Goal: Information Seeking & Learning: Learn about a topic

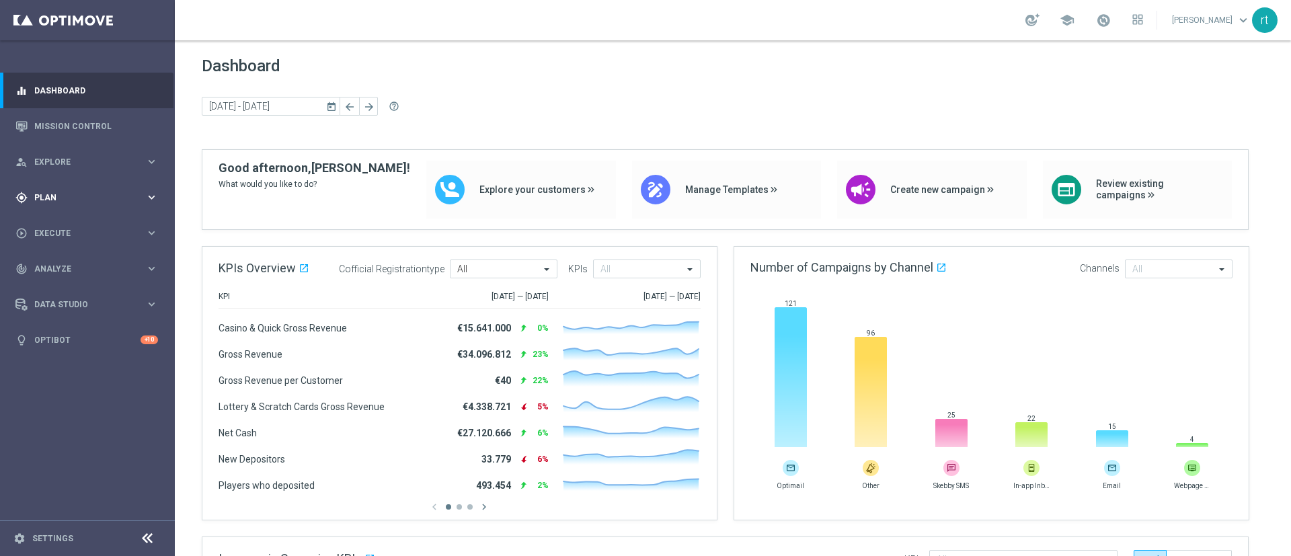
click at [46, 202] on div "gps_fixed Plan" at bounding box center [80, 198] width 130 height 12
click at [58, 222] on link "Target Groups" at bounding box center [87, 225] width 105 height 11
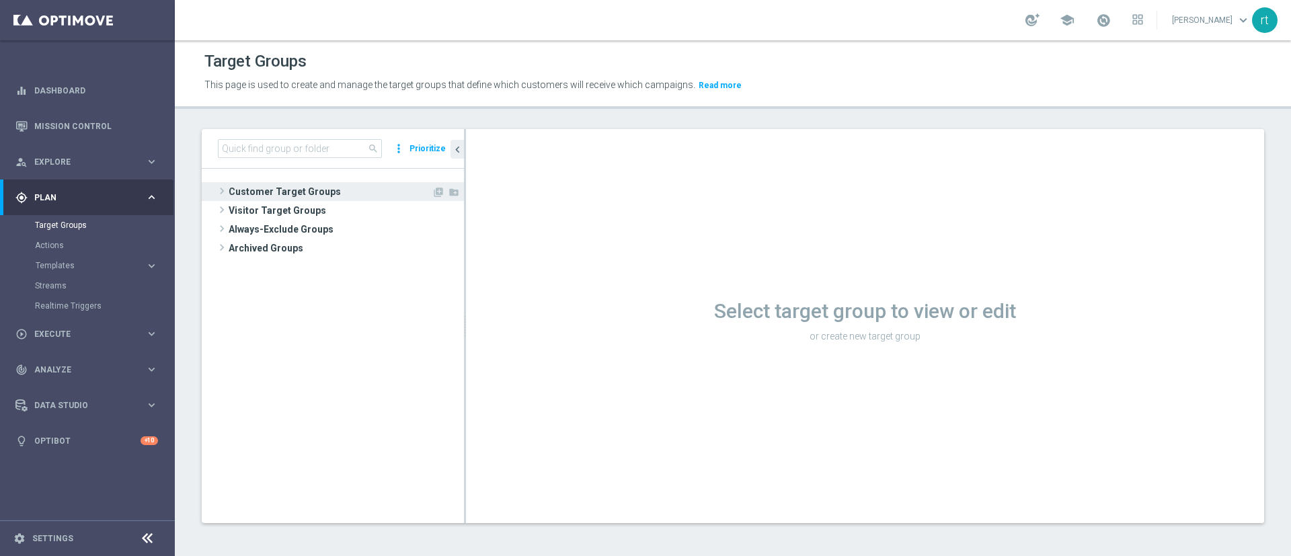
click at [352, 194] on span "Customer Target Groups" at bounding box center [330, 191] width 203 height 19
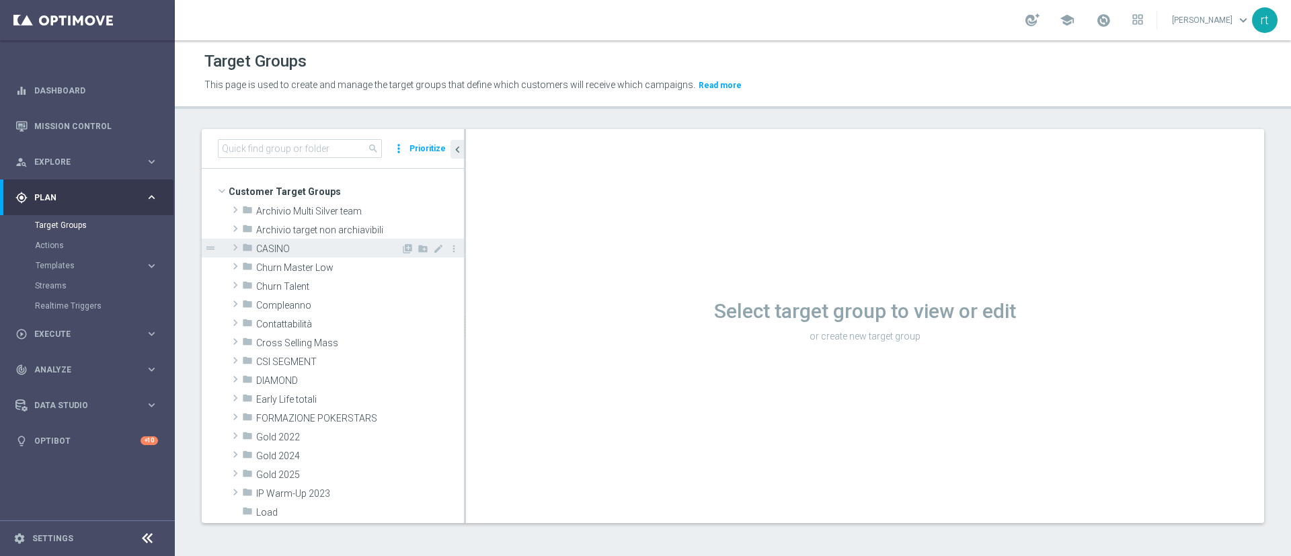
click at [309, 255] on div "folder CASINO" at bounding box center [321, 248] width 159 height 19
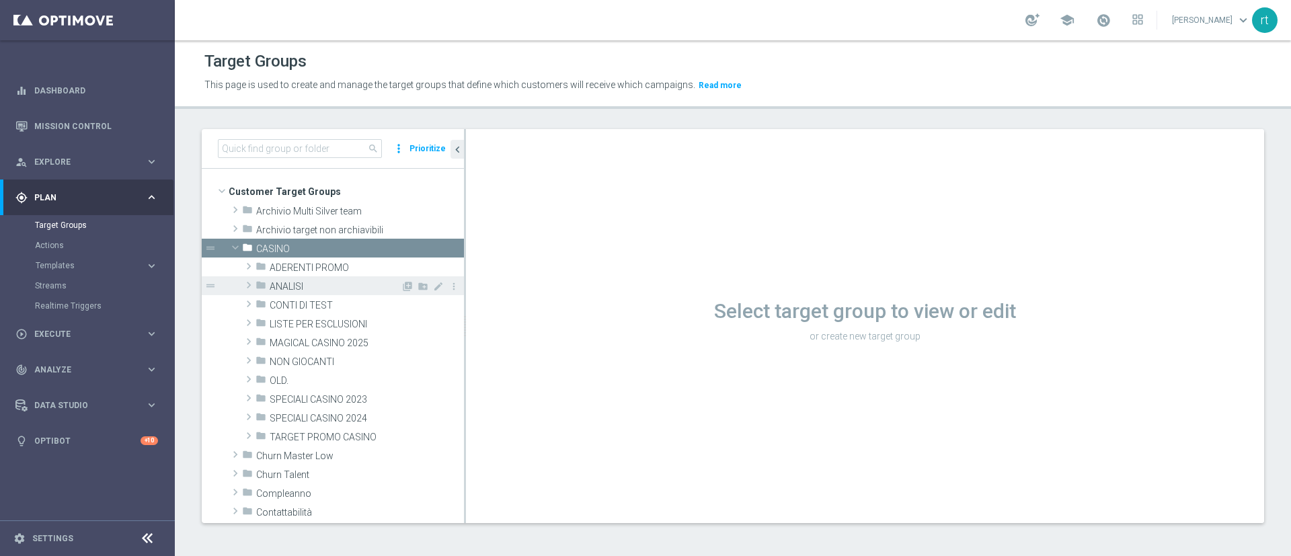
click at [313, 284] on span "ANALISI" at bounding box center [335, 286] width 131 height 11
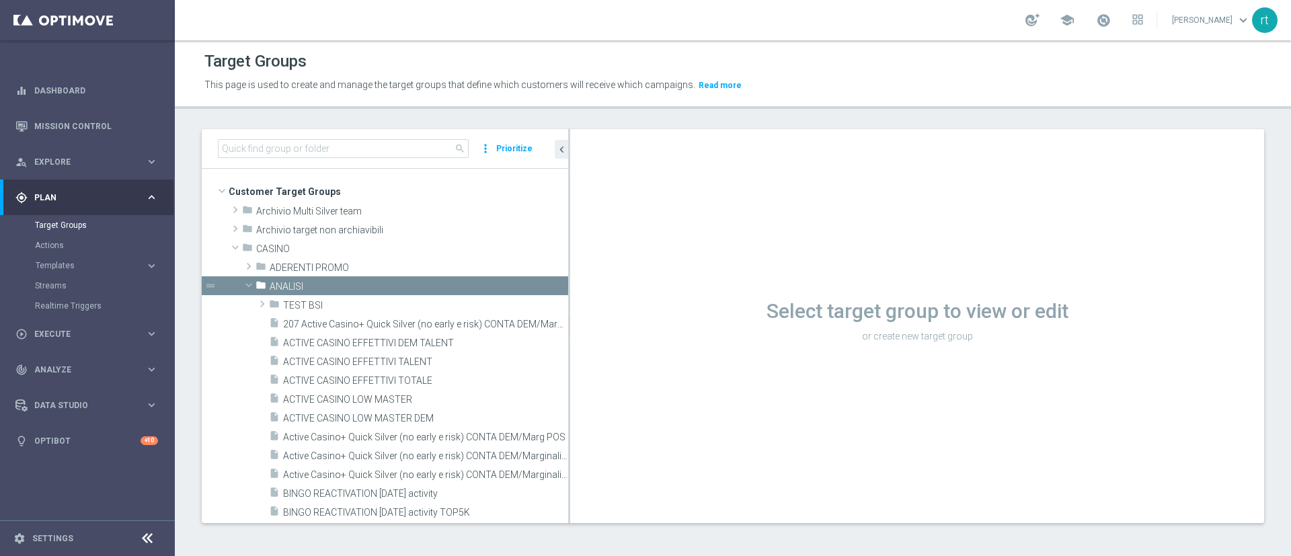
drag, startPoint x: 464, startPoint y: 357, endPoint x: 632, endPoint y: 379, distance: 169.5
click at [632, 379] on as-split "search more_vert Prioritize Customer Target Groups library_add create_new_folder" at bounding box center [733, 326] width 1062 height 394
click at [370, 366] on span "ACTIVE CASINO EFFETTIVI TALENT" at bounding box center [409, 361] width 253 height 11
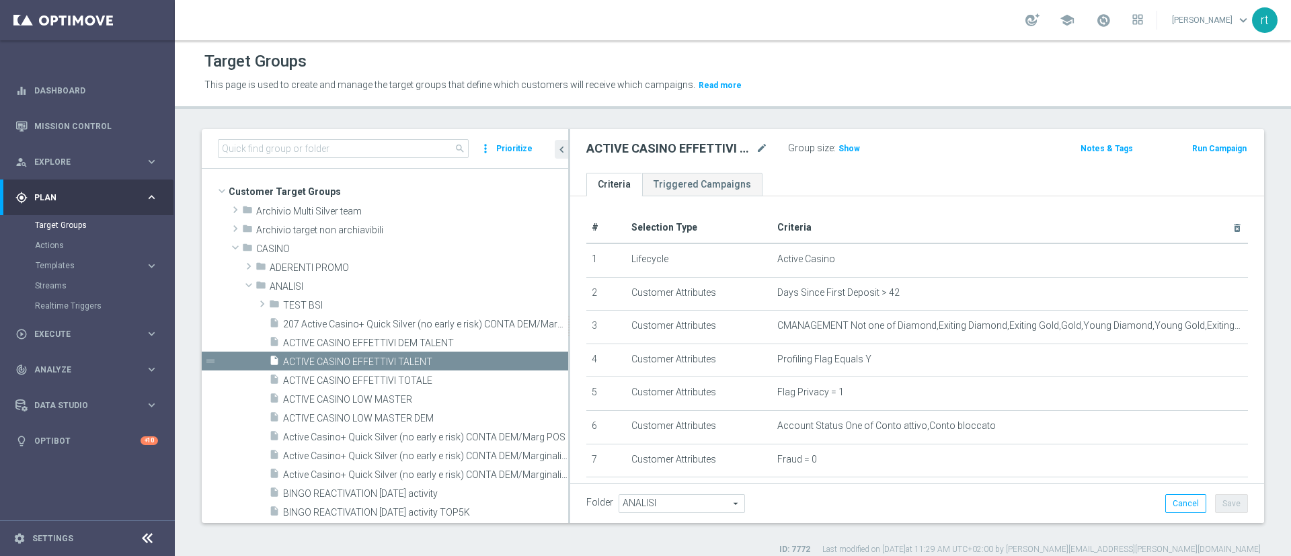
click at [1114, 33] on div "school roberto tucci keyboard_arrow_down rt" at bounding box center [733, 20] width 1116 height 40
click at [1112, 31] on link at bounding box center [1103, 21] width 17 height 22
click at [892, 58] on div "Target Groups" at bounding box center [732, 61] width 1057 height 26
click at [844, 137] on div "ACTIVE CASINO EFFETTIVI TALENT mode_edit Group size : Show Notes & Tags Run Cam…" at bounding box center [917, 151] width 694 height 44
click at [844, 139] on div "Group size : Show" at bounding box center [855, 147] width 134 height 16
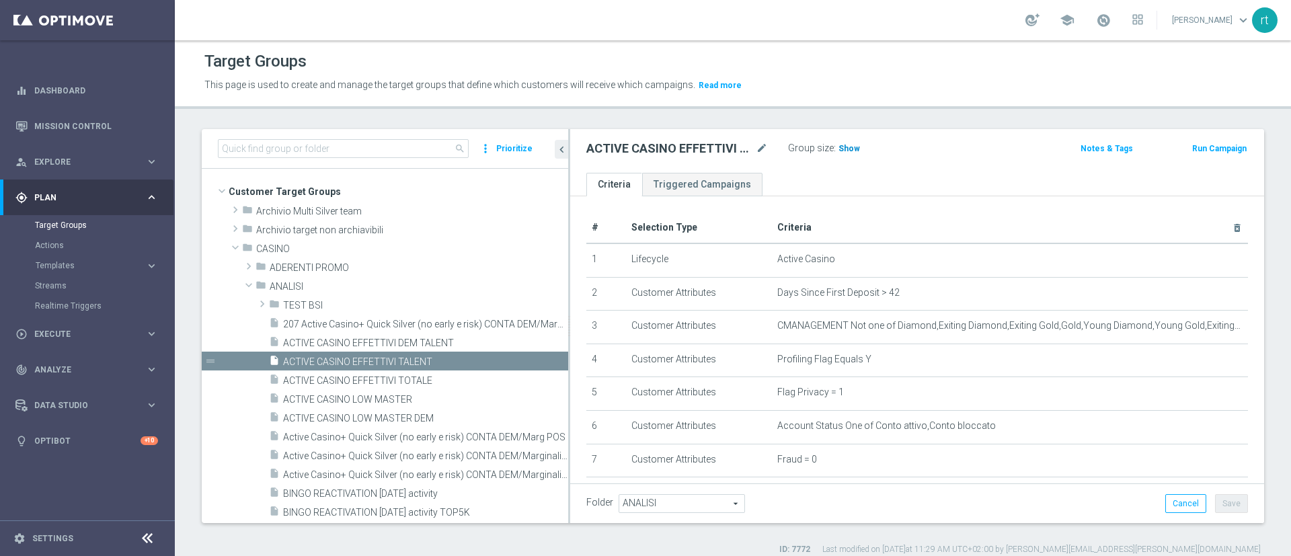
click at [844, 144] on span "Show" at bounding box center [849, 148] width 22 height 9
click at [859, 155] on span "49,969" at bounding box center [853, 150] width 28 height 13
click at [374, 394] on span "ACTIVE CASINO LOW MASTER" at bounding box center [409, 399] width 253 height 11
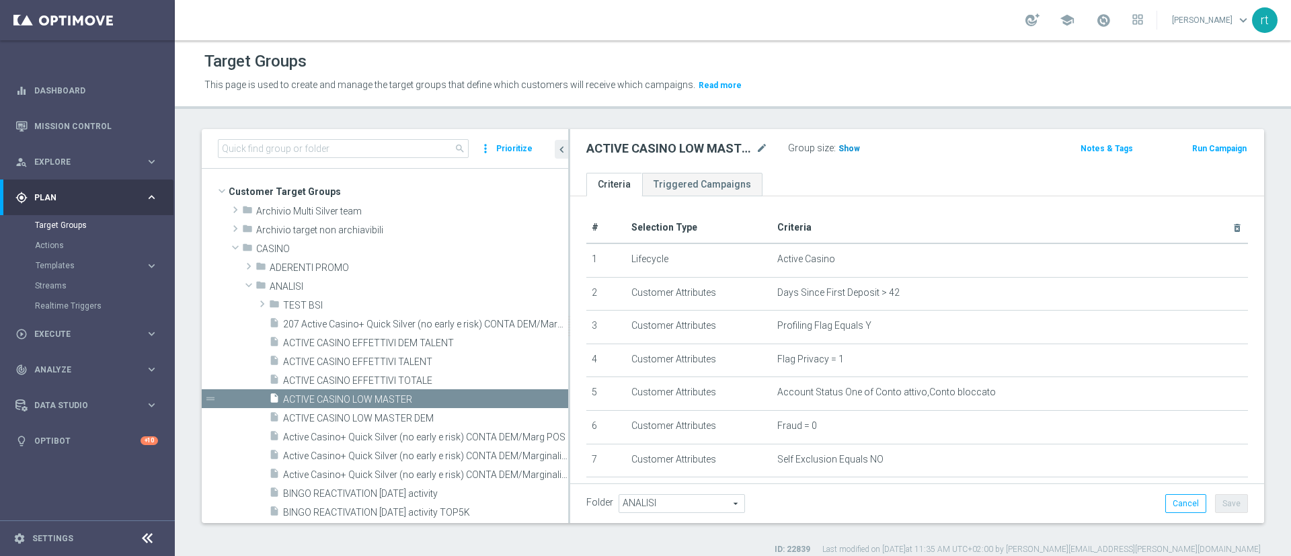
click at [848, 141] on h3 "Show" at bounding box center [849, 148] width 24 height 15
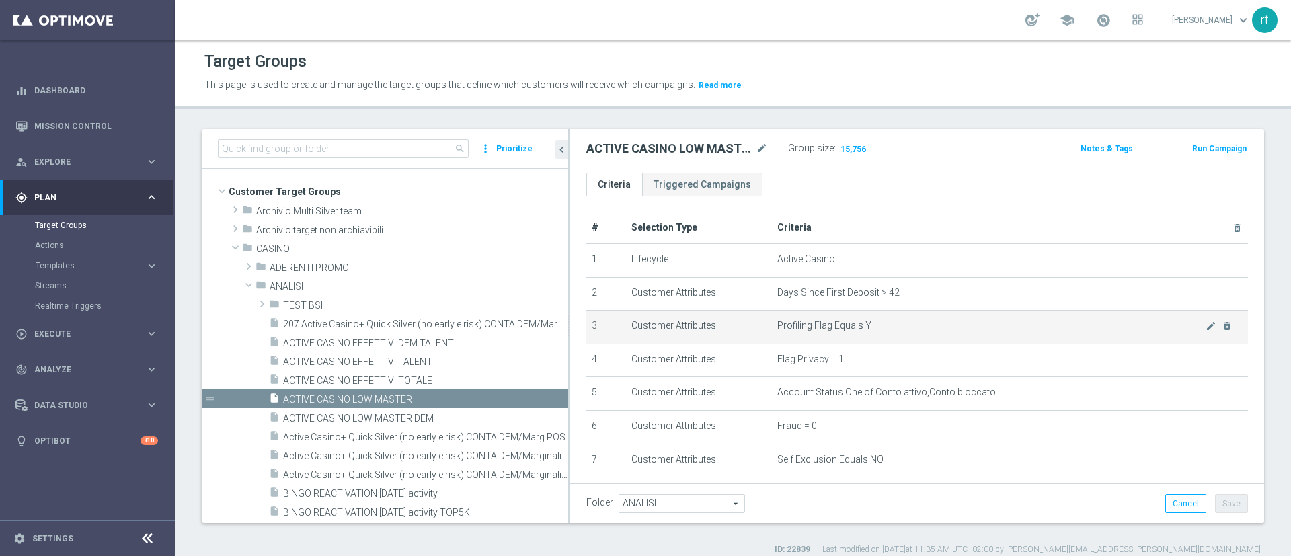
scroll to position [210, 0]
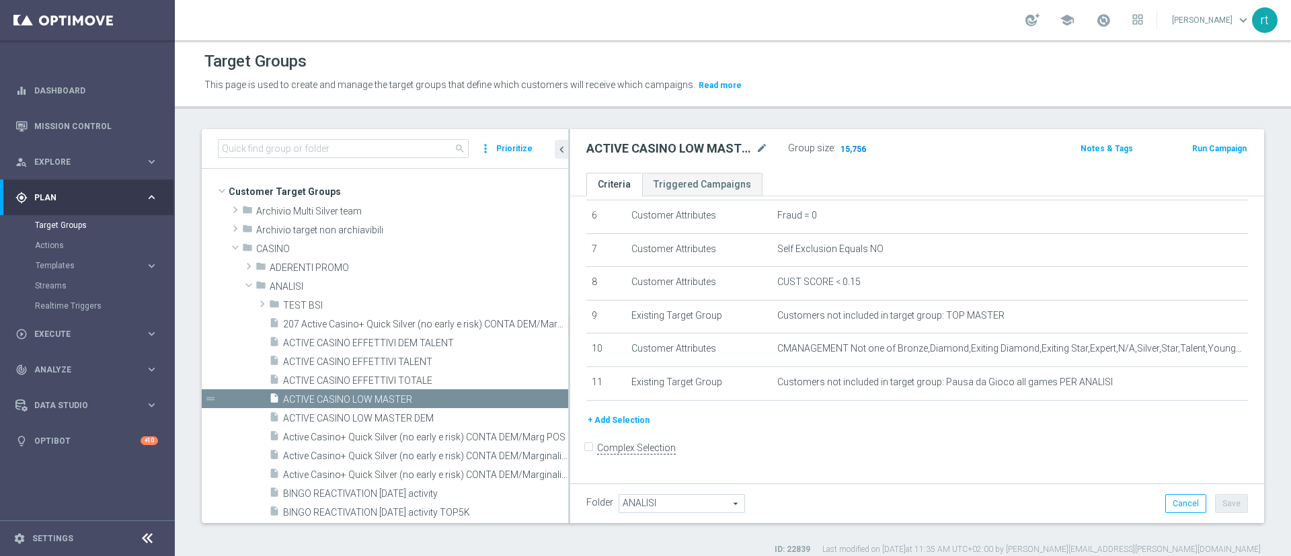
click at [859, 151] on span "15,756" at bounding box center [853, 150] width 28 height 13
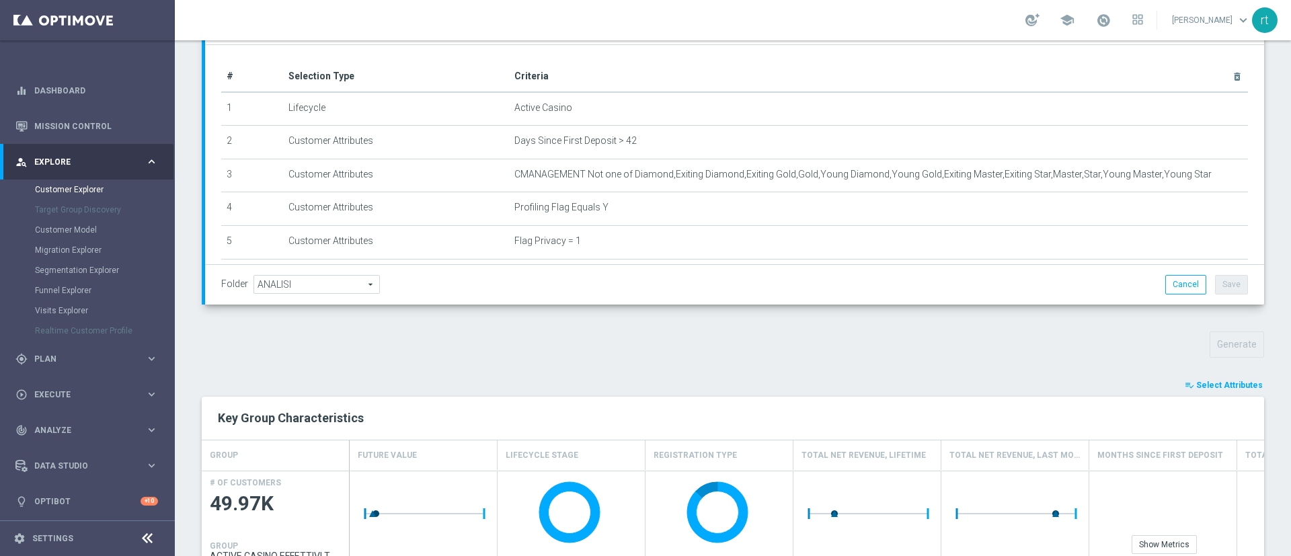
scroll to position [241, 0]
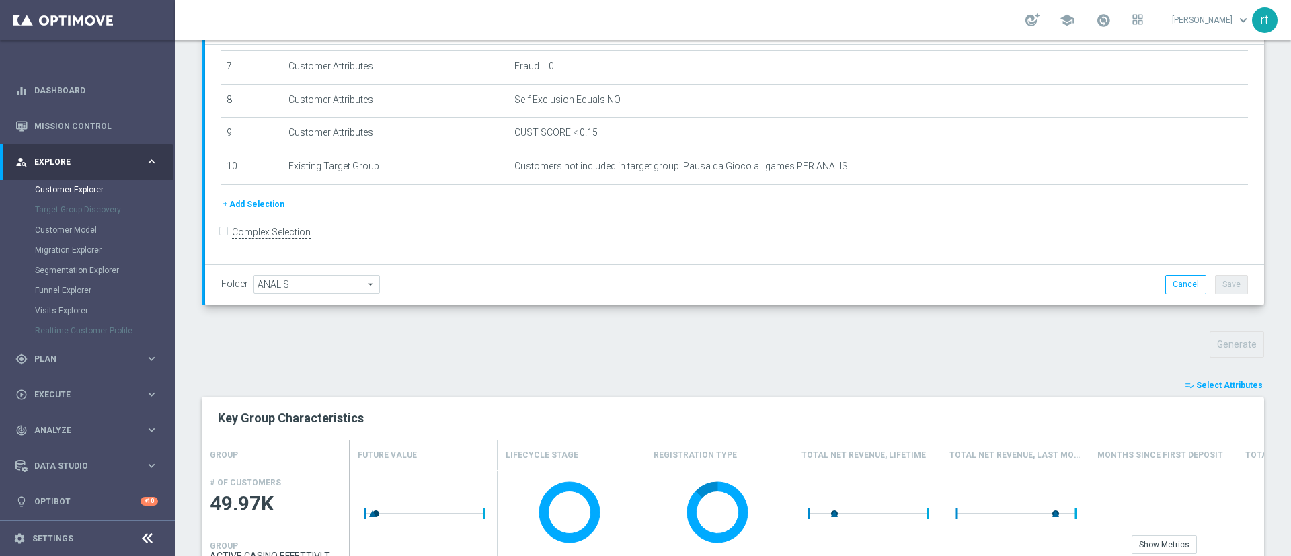
click at [1198, 387] on span "Select Attributes" at bounding box center [1229, 385] width 67 height 9
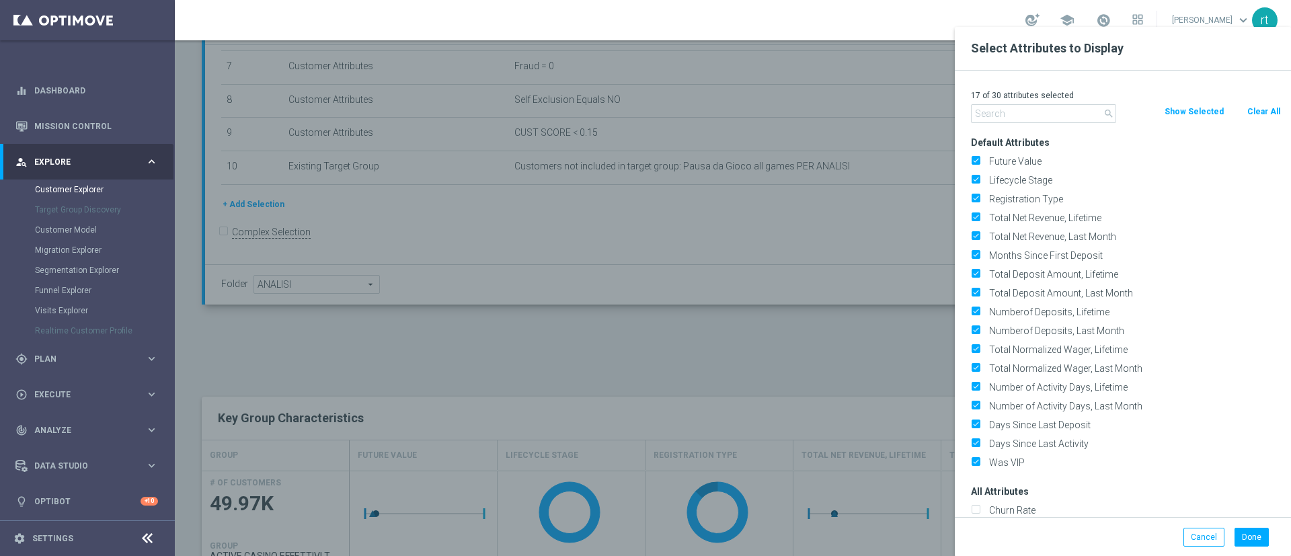
click at [1267, 110] on button "Clear All" at bounding box center [1264, 111] width 36 height 15
checkbox input "false"
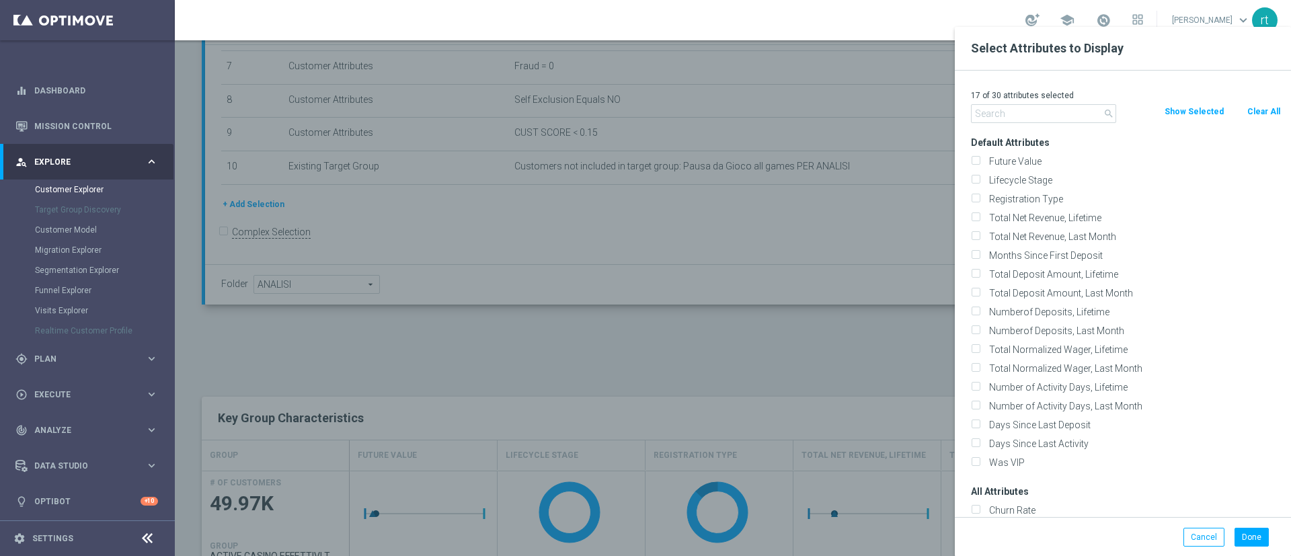
checkbox input "false"
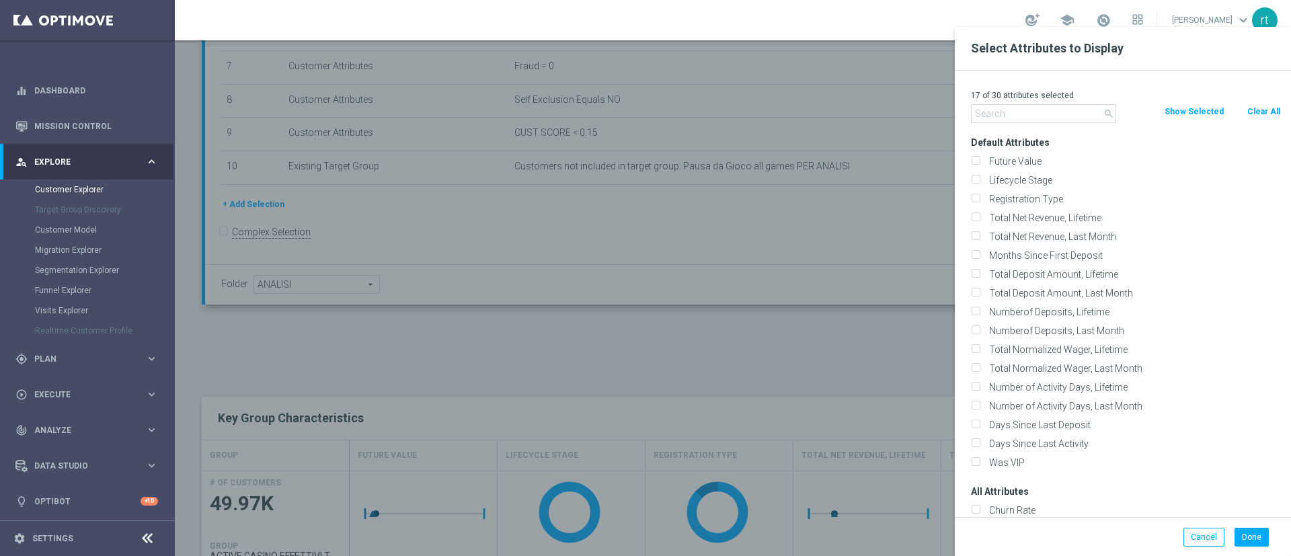
checkbox input "false"
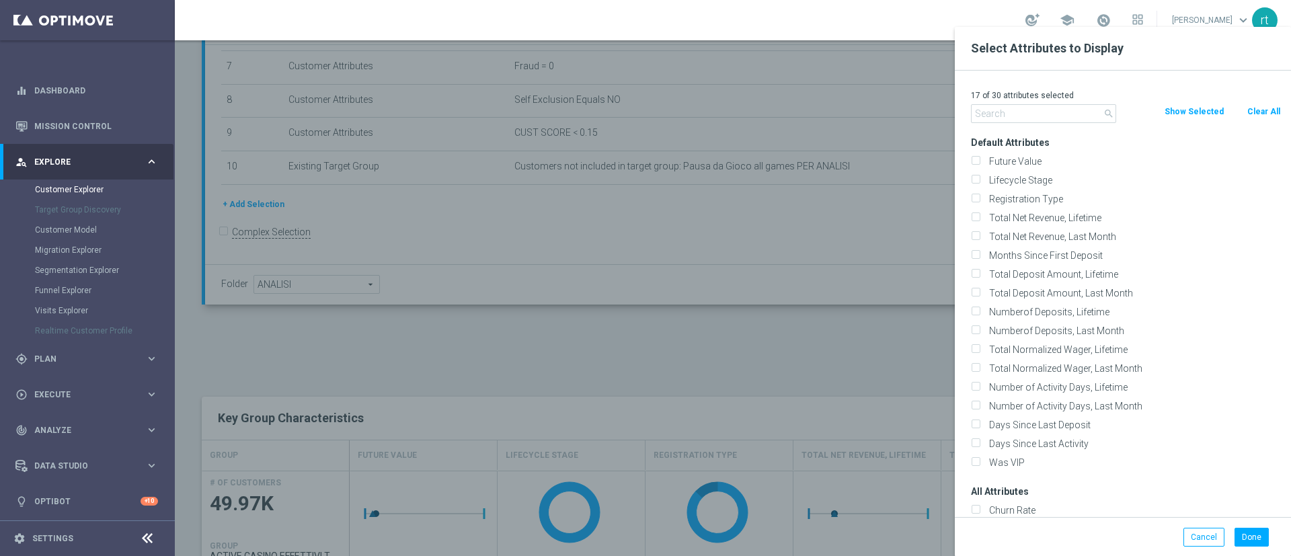
checkbox input "false"
click at [1009, 116] on input "text" at bounding box center [1043, 113] width 145 height 19
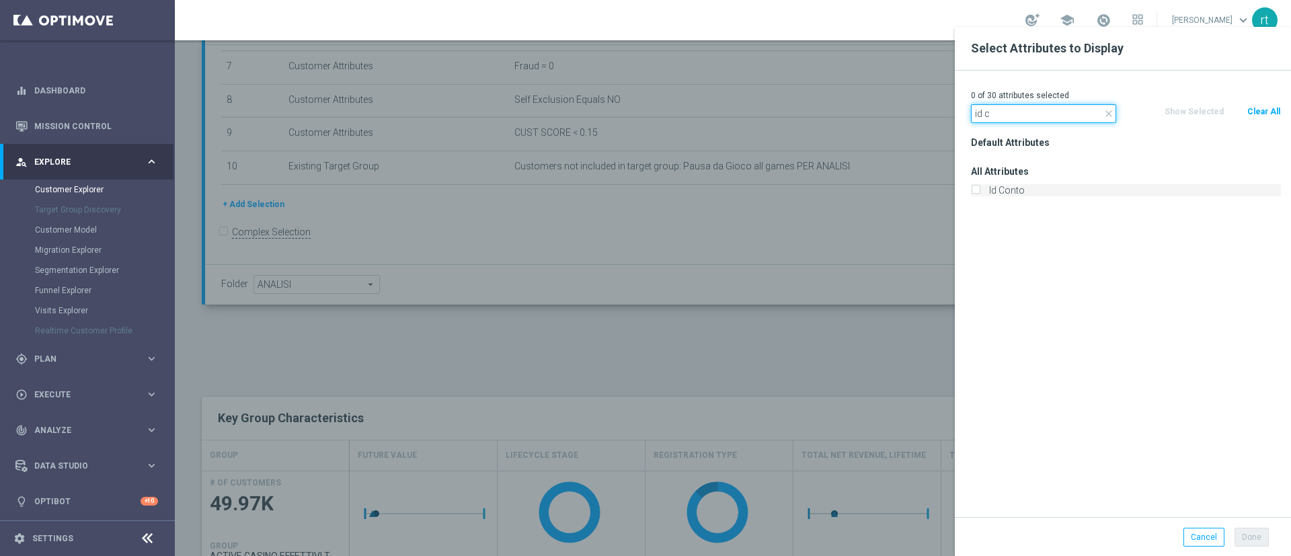
type input "id c"
click at [1012, 186] on label "Id Conto" at bounding box center [1132, 190] width 297 height 12
click at [980, 188] on input "Id Conto" at bounding box center [975, 192] width 9 height 9
checkbox input "true"
click at [1255, 547] on div "Done Cancel" at bounding box center [1123, 537] width 336 height 40
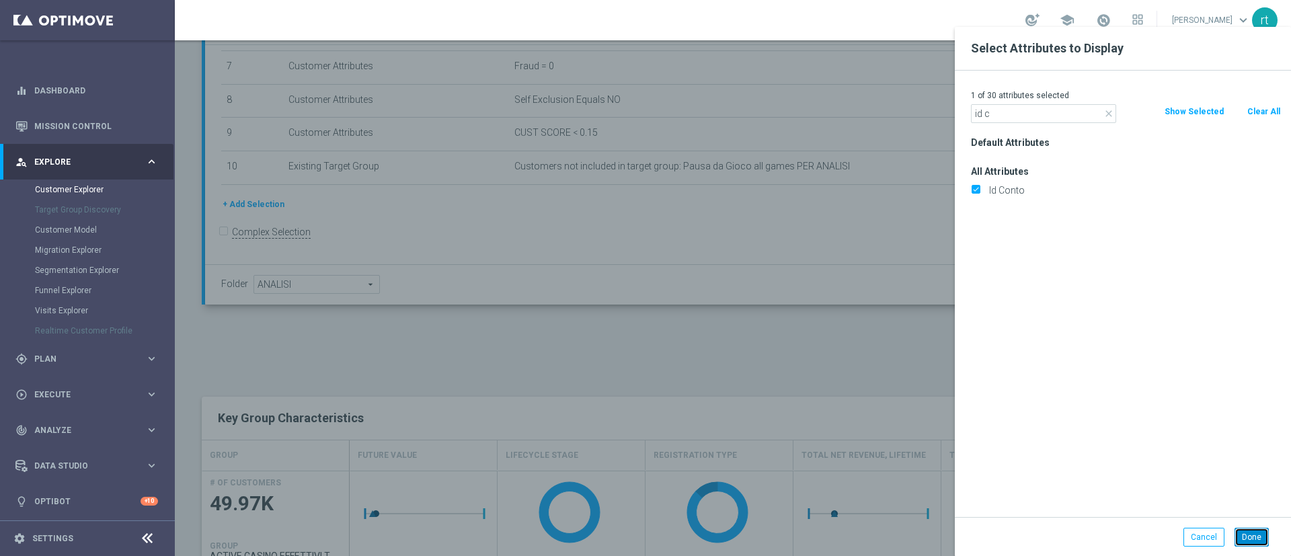
click at [1253, 544] on button "Done" at bounding box center [1251, 537] width 34 height 19
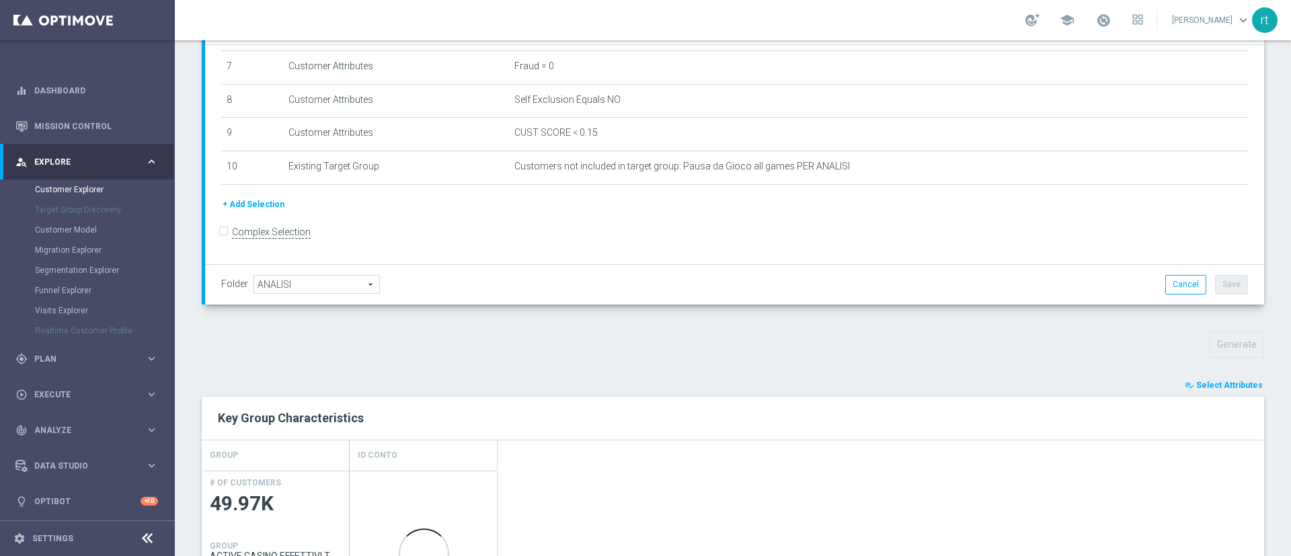
scroll to position [405, 0]
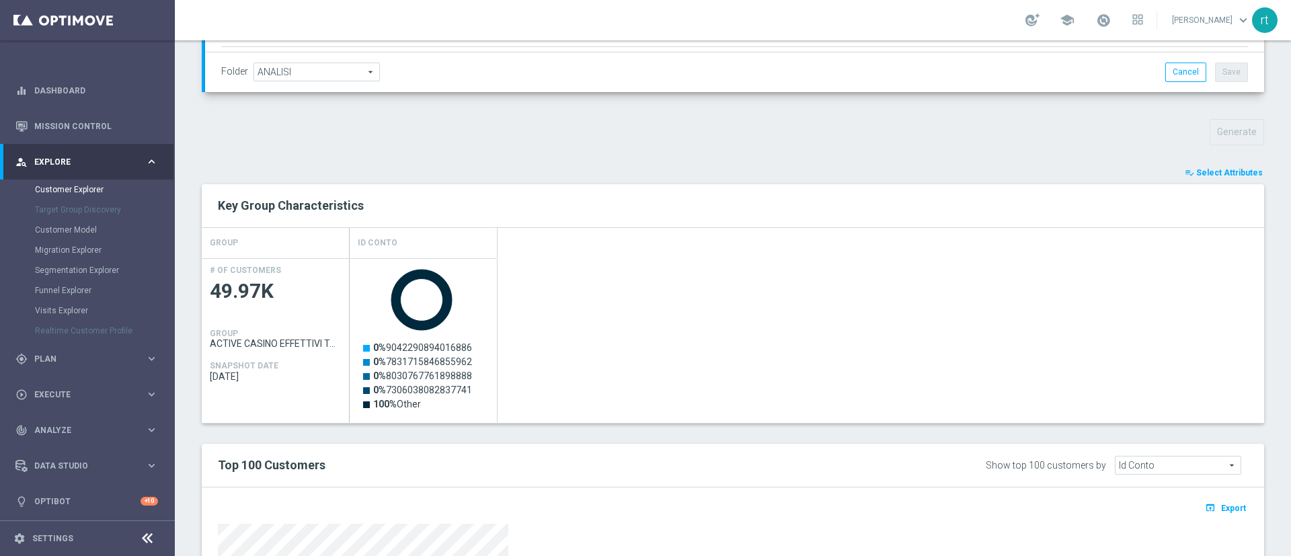
scroll to position [407, 0]
click at [1203, 175] on span "Select Attributes" at bounding box center [1229, 173] width 67 height 9
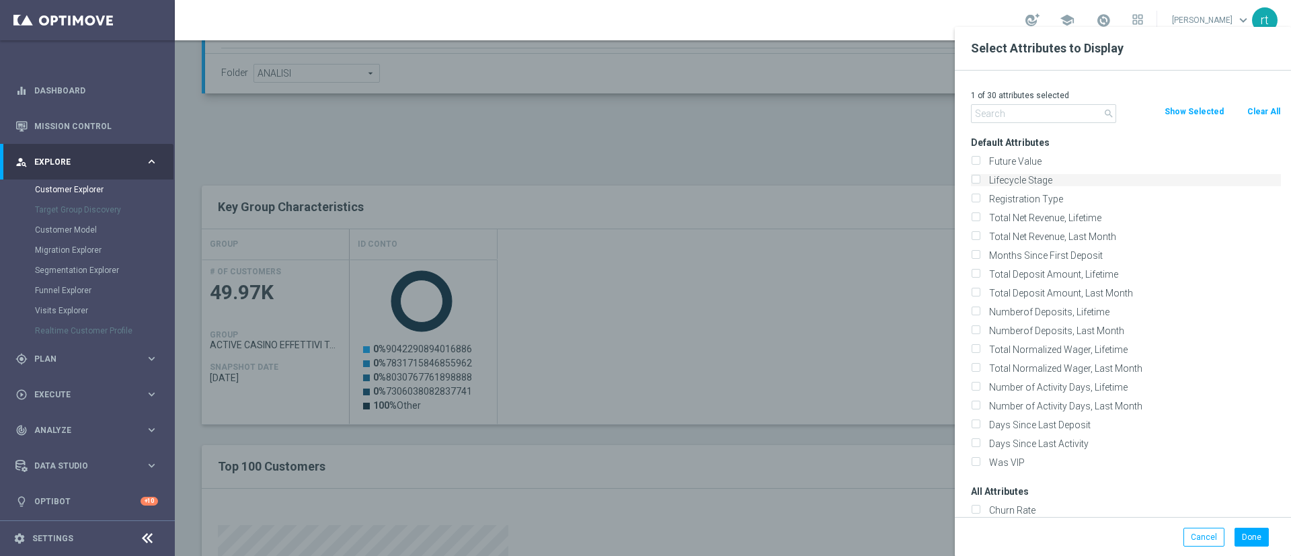
click at [1015, 176] on label "Lifecycle Stage" at bounding box center [1132, 180] width 297 height 12
click at [980, 177] on input "Lifecycle Stage" at bounding box center [975, 181] width 9 height 9
checkbox input "true"
click at [1257, 541] on button "Done" at bounding box center [1251, 537] width 34 height 19
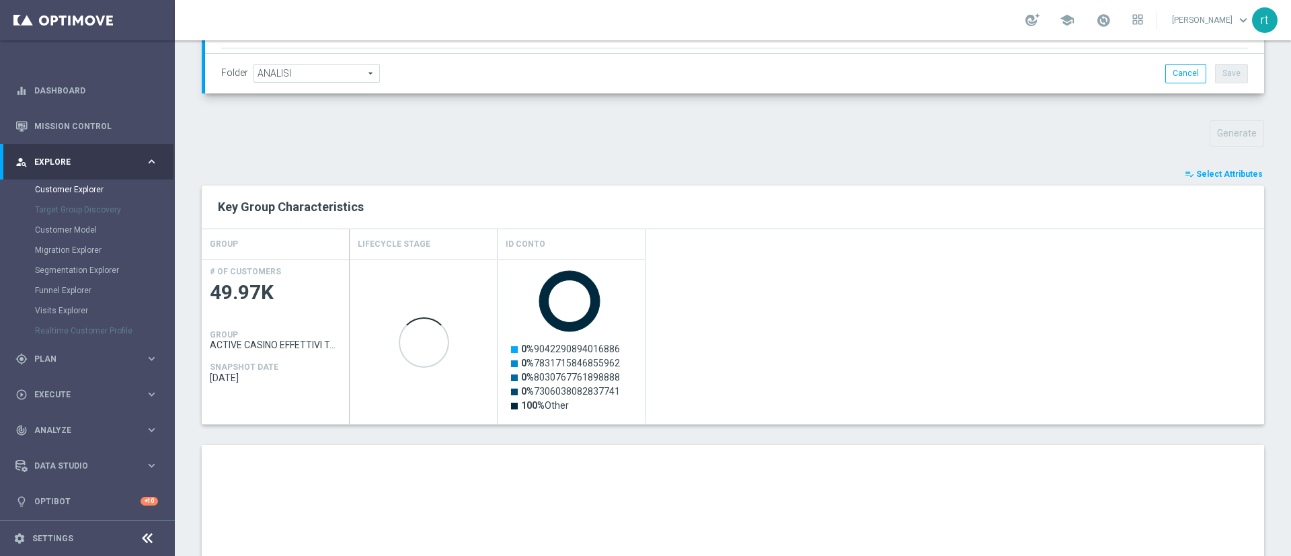
scroll to position [550, 0]
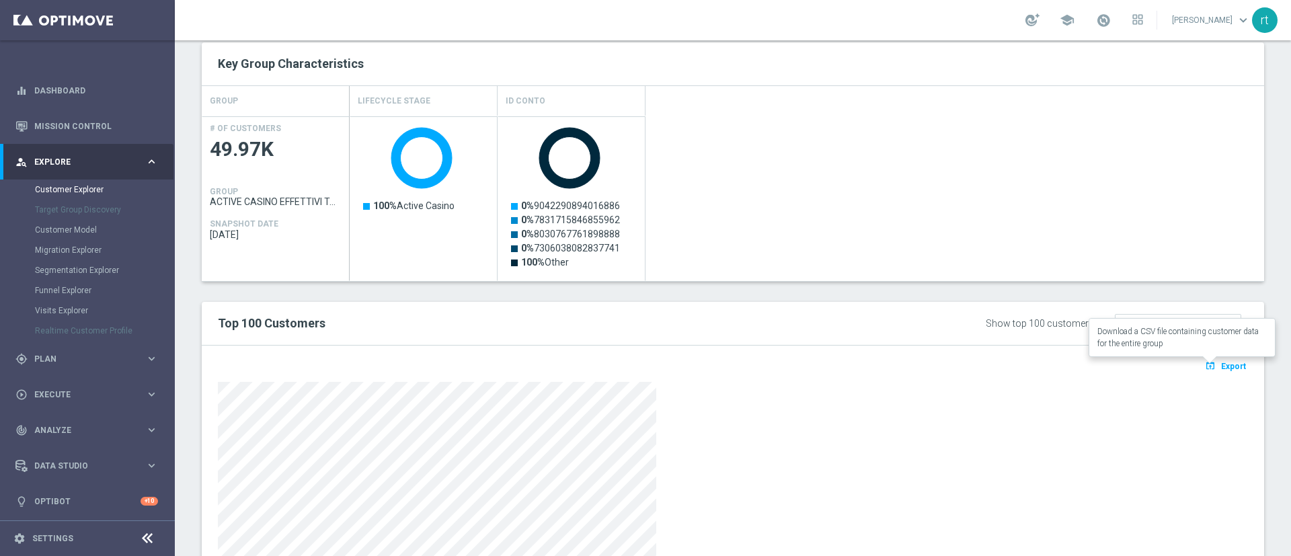
click at [1221, 362] on span "Export" at bounding box center [1233, 366] width 25 height 9
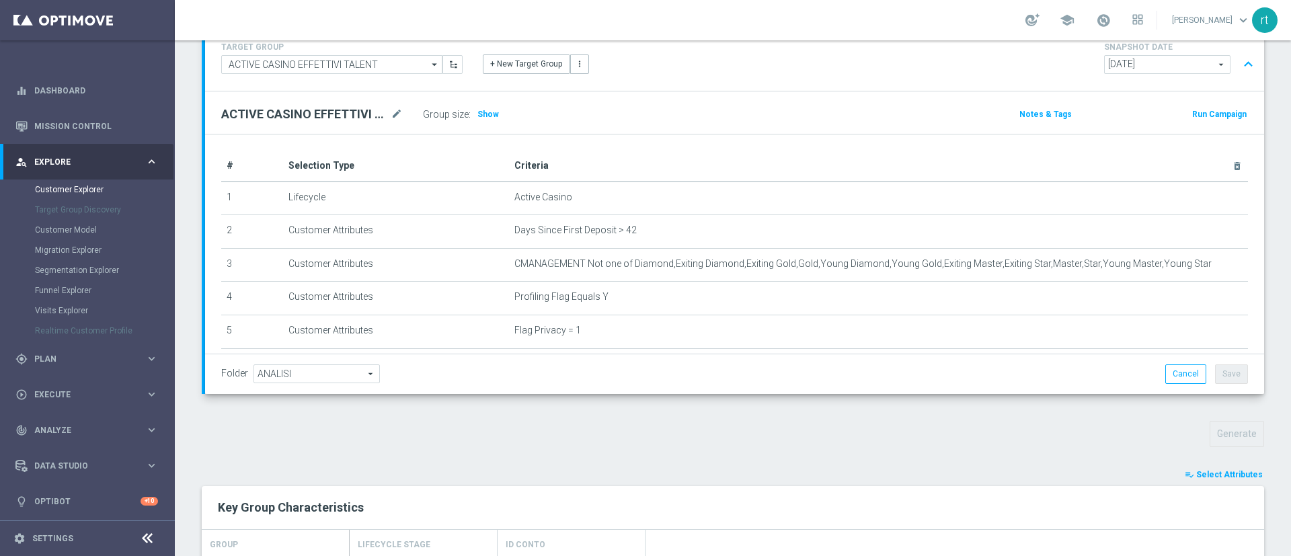
scroll to position [0, 0]
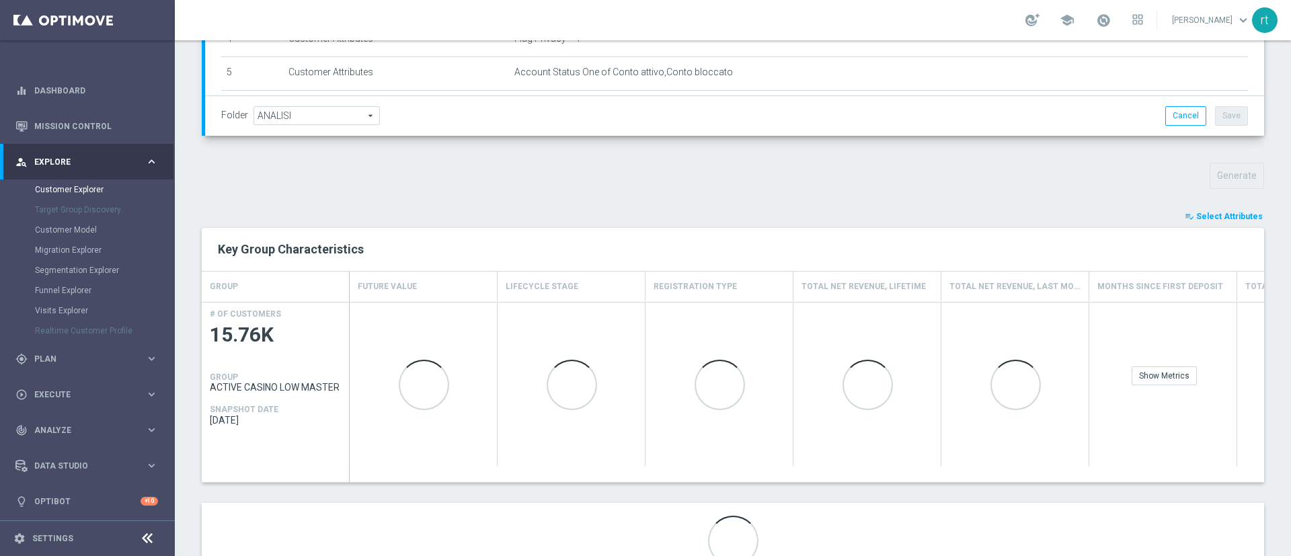
scroll to position [421, 0]
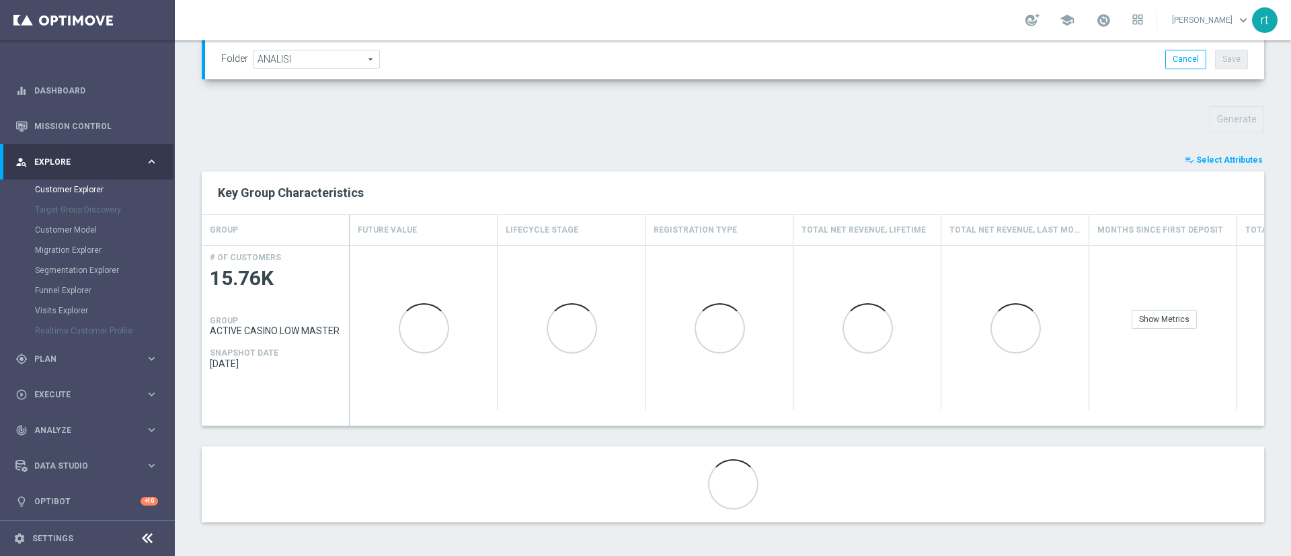
click at [1203, 159] on span "Select Attributes" at bounding box center [1229, 159] width 67 height 9
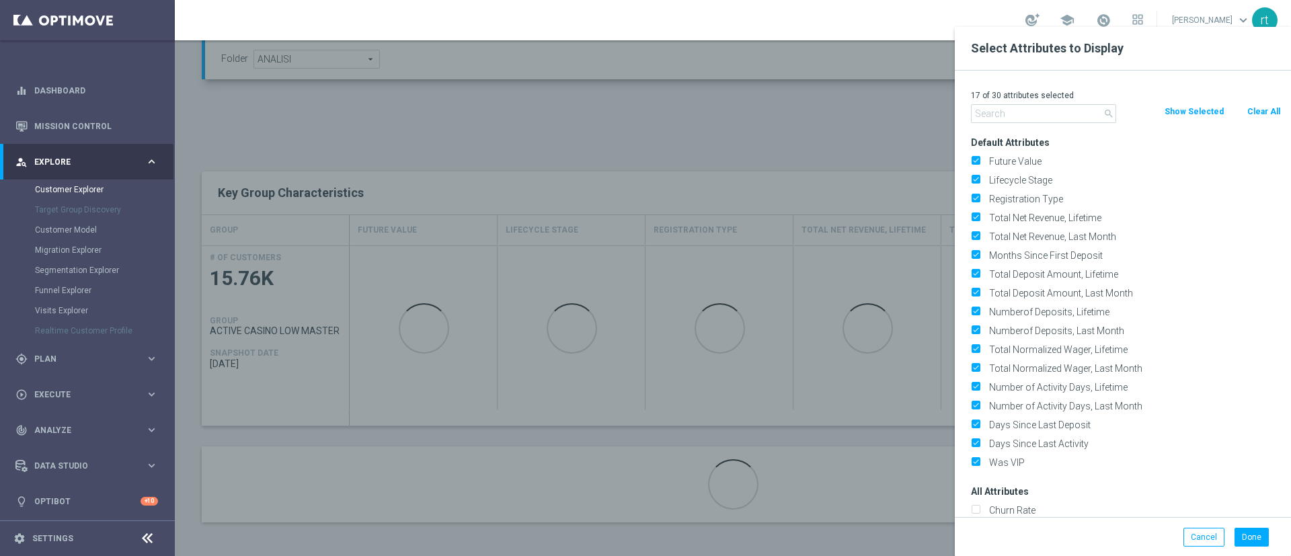
click at [1257, 117] on button "Clear All" at bounding box center [1264, 111] width 36 height 15
checkbox input "false"
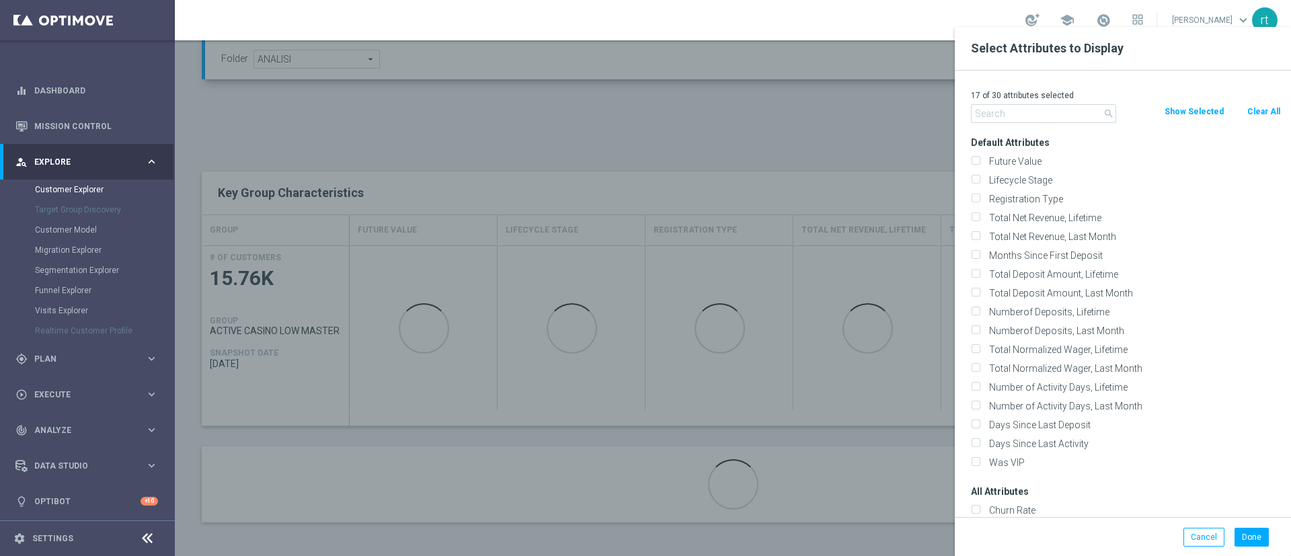
checkbox input "false"
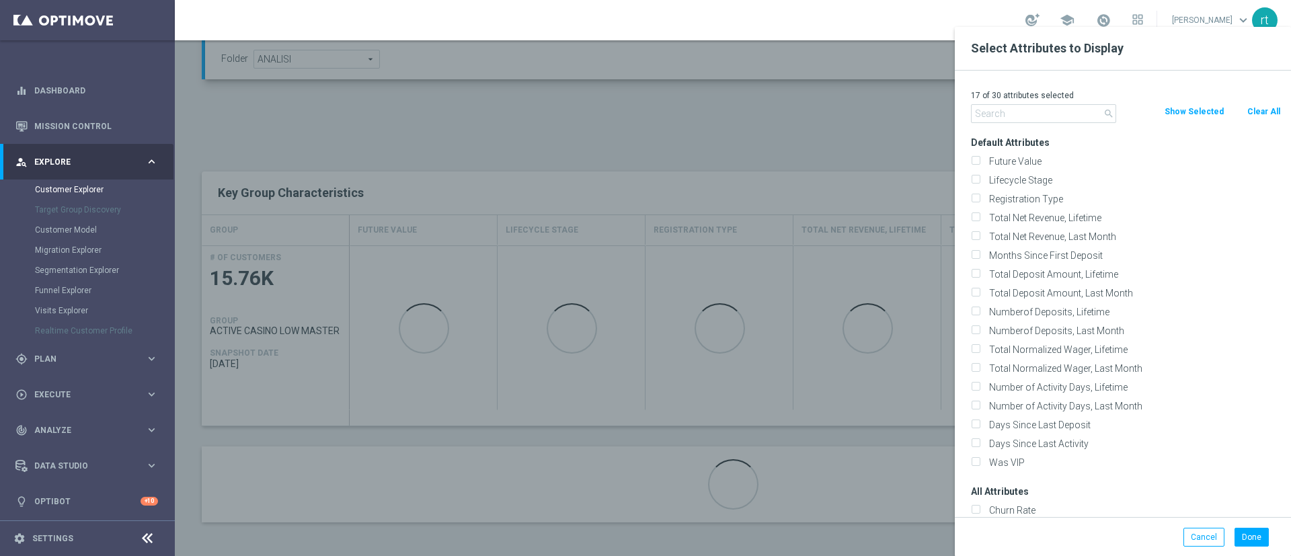
checkbox input "false"
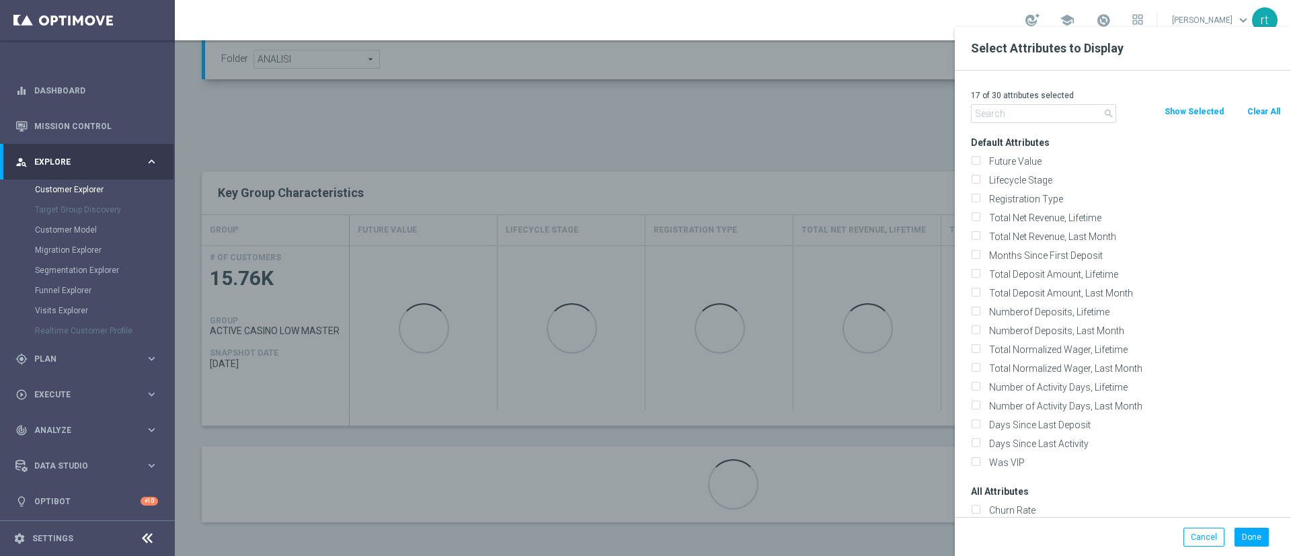
checkbox input "false"
click at [1029, 178] on label "Lifecycle Stage" at bounding box center [1132, 180] width 297 height 12
click at [980, 178] on input "Lifecycle Stage" at bounding box center [975, 181] width 9 height 9
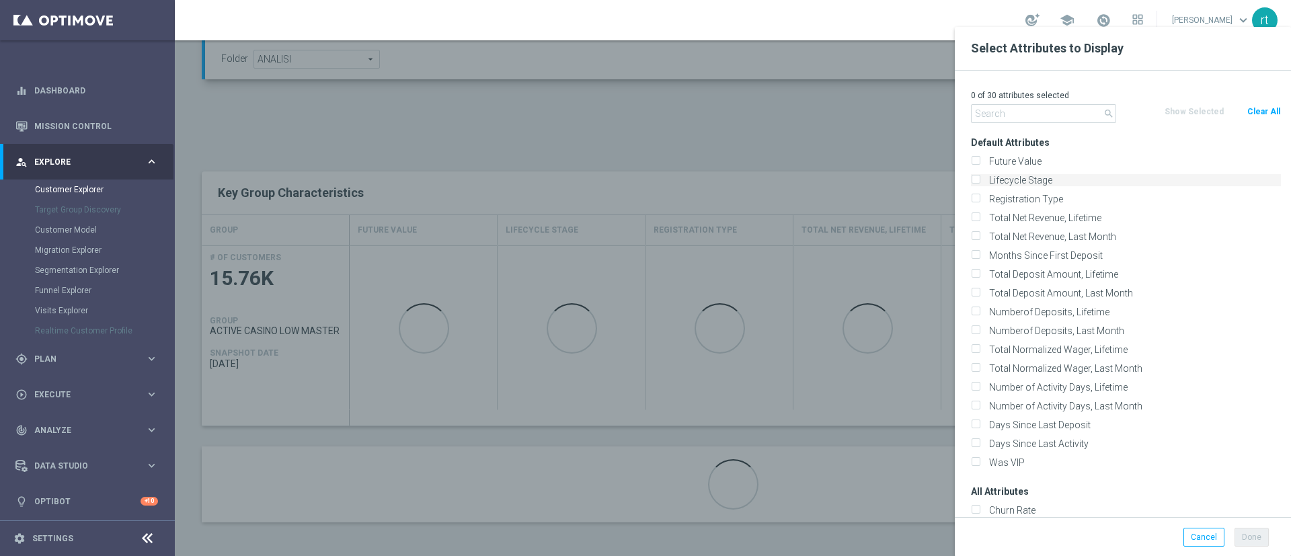
checkbox input "true"
click at [994, 114] on input "text" at bounding box center [1043, 113] width 145 height 19
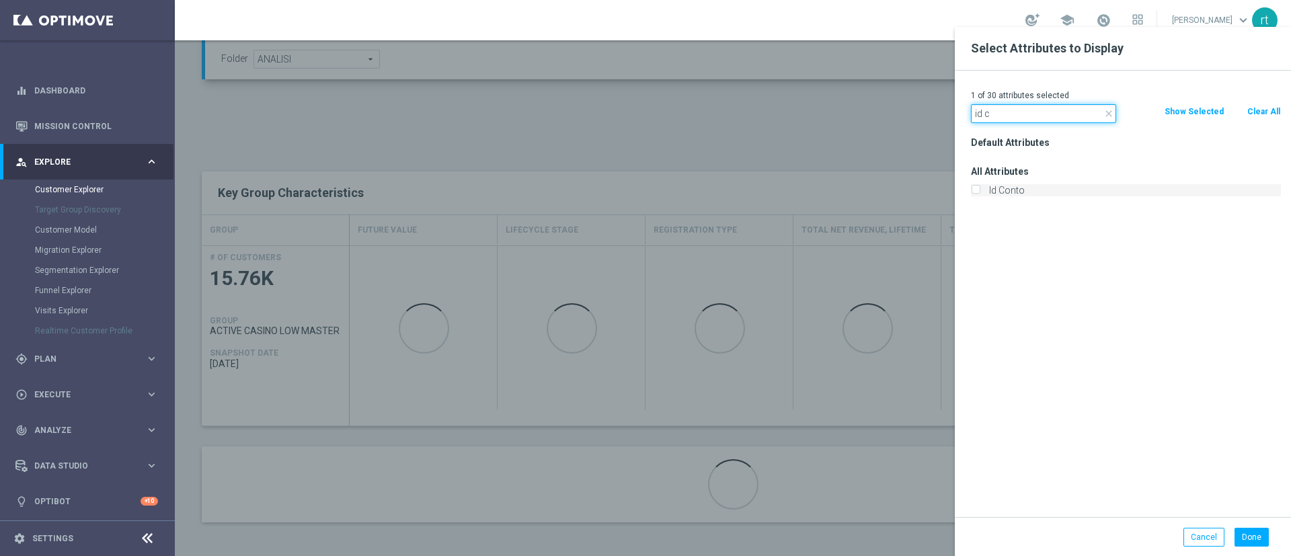
type input "id c"
click at [1012, 192] on label "Id Conto" at bounding box center [1132, 190] width 297 height 12
click at [980, 192] on input "Id Conto" at bounding box center [975, 192] width 9 height 9
checkbox input "true"
click at [1251, 528] on button "Done" at bounding box center [1251, 537] width 34 height 19
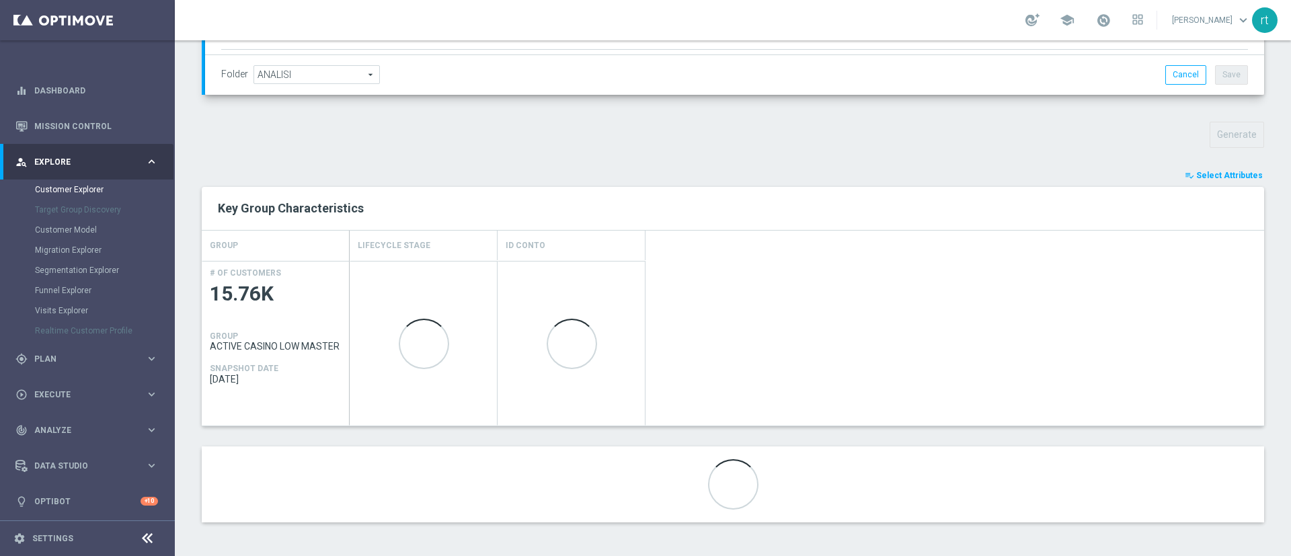
scroll to position [405, 0]
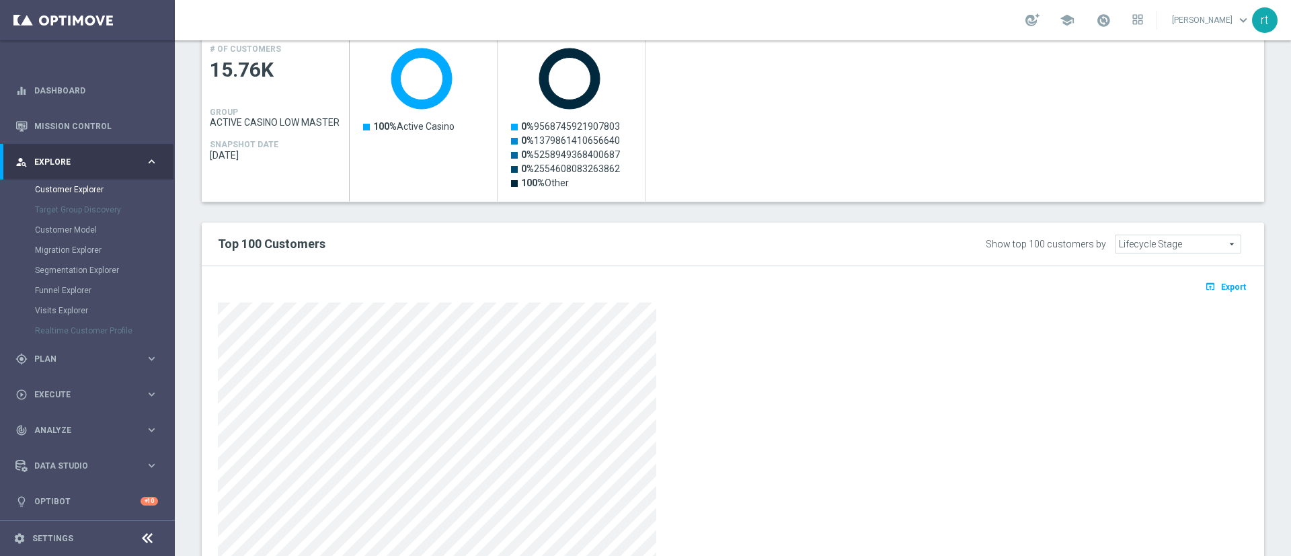
scroll to position [631, 0]
click at [1221, 288] on span "Export" at bounding box center [1233, 285] width 25 height 9
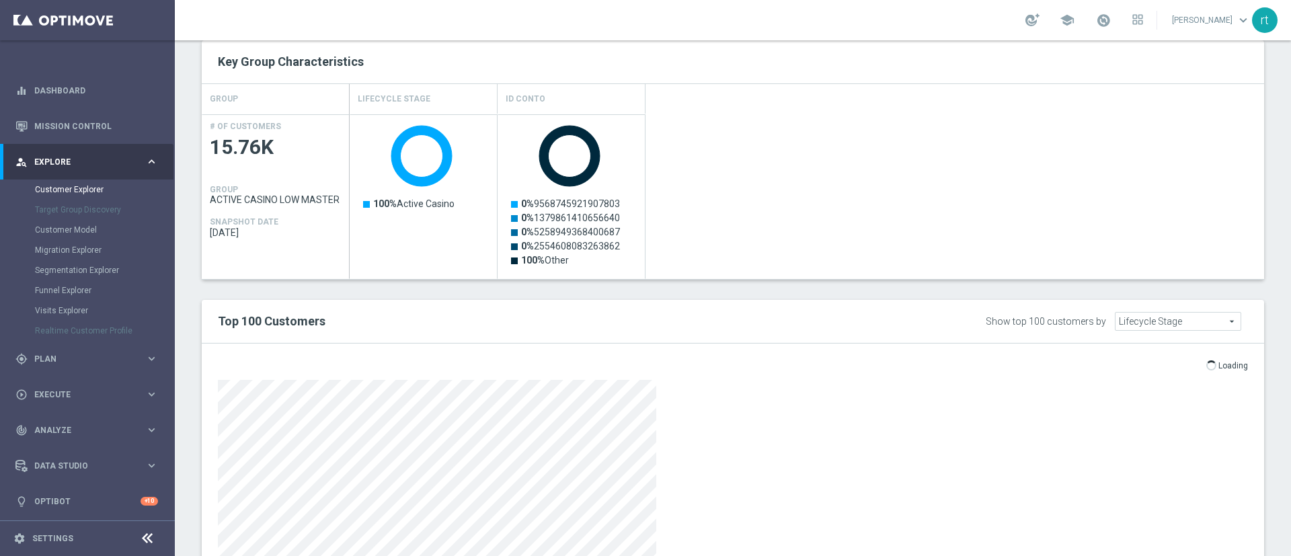
scroll to position [701, 0]
